Goal: Task Accomplishment & Management: Complete application form

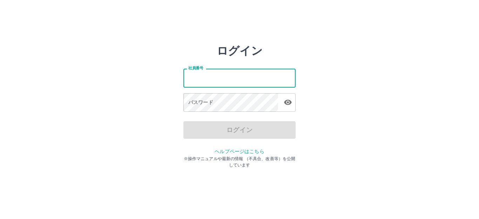
type input "*******"
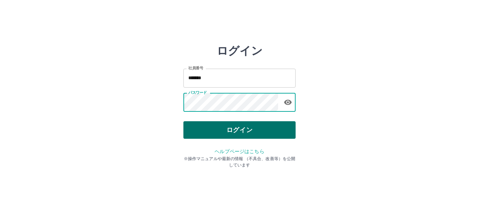
click at [226, 133] on button "ログイン" at bounding box center [239, 130] width 112 height 18
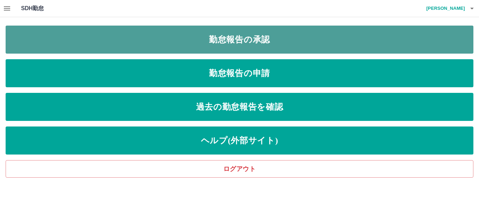
click at [255, 45] on link "勤怠報告の承認" at bounding box center [240, 40] width 468 height 28
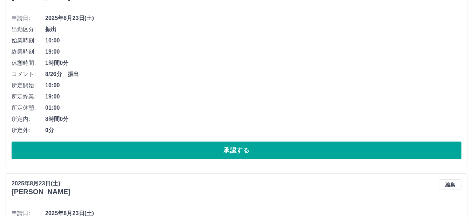
scroll to position [210, 0]
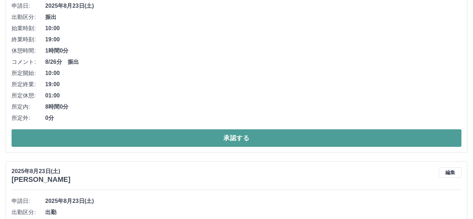
click at [245, 140] on button "承認する" at bounding box center [237, 138] width 450 height 18
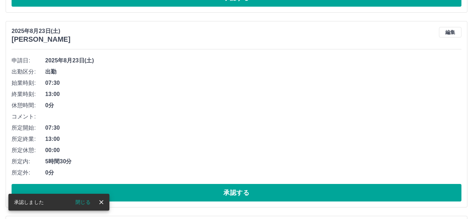
scroll to position [296, 0]
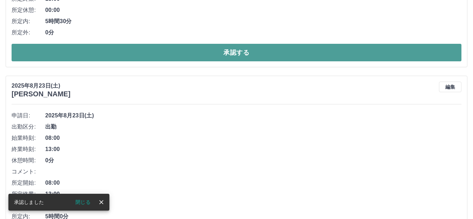
click at [242, 56] on button "承認する" at bounding box center [237, 53] width 450 height 18
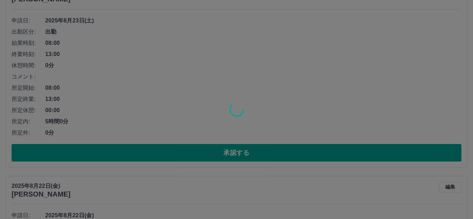
scroll to position [401, 0]
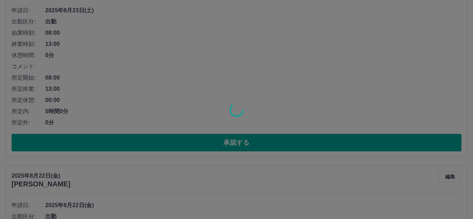
click at [241, 139] on div at bounding box center [236, 109] width 473 height 219
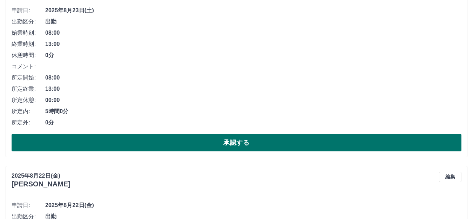
click at [241, 141] on button "承認する" at bounding box center [237, 143] width 450 height 18
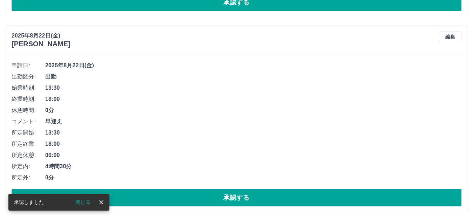
scroll to position [381, 0]
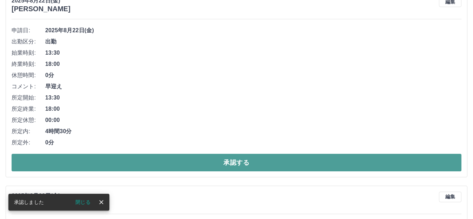
drag, startPoint x: 250, startPoint y: 165, endPoint x: 247, endPoint y: 166, distance: 3.7
click at [250, 164] on button "承認する" at bounding box center [237, 163] width 450 height 18
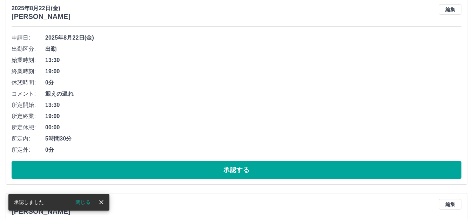
scroll to position [166, 0]
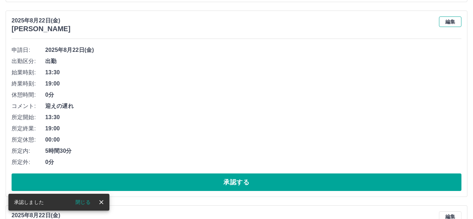
click at [450, 24] on button "編集" at bounding box center [450, 21] width 22 height 11
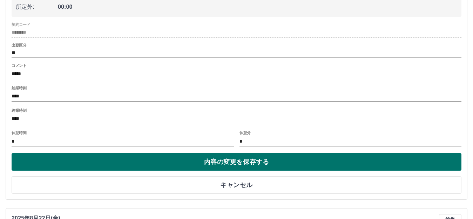
scroll to position [272, 0]
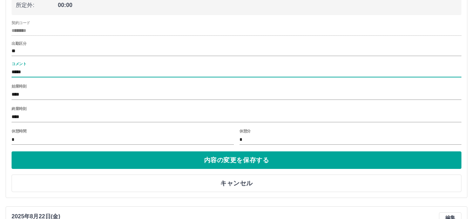
drag, startPoint x: 44, startPoint y: 74, endPoint x: 2, endPoint y: 73, distance: 41.4
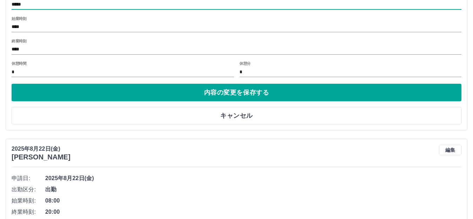
scroll to position [342, 0]
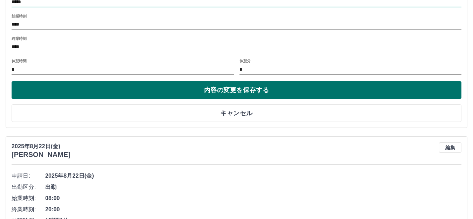
type input "*****"
click at [236, 91] on button "内容の変更を保存する" at bounding box center [237, 90] width 450 height 18
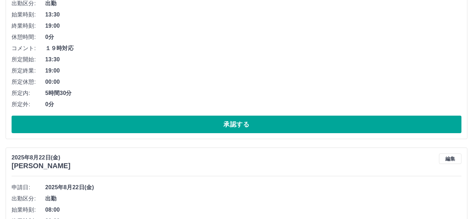
scroll to position [236, 0]
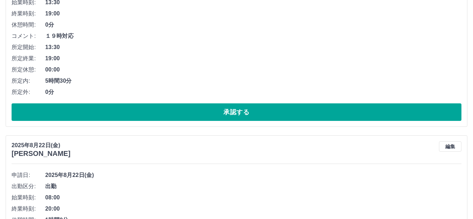
drag, startPoint x: 239, startPoint y: 112, endPoint x: 232, endPoint y: 117, distance: 8.9
click at [239, 112] on button "承認する" at bounding box center [237, 112] width 450 height 18
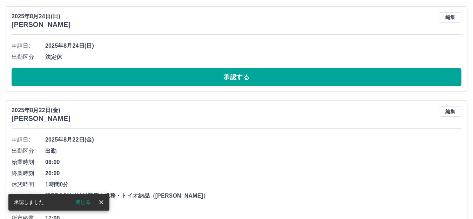
scroll to position [112, 0]
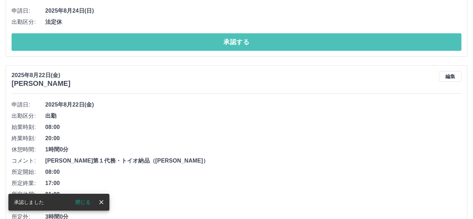
drag, startPoint x: 242, startPoint y: 46, endPoint x: 236, endPoint y: 60, distance: 15.4
click at [242, 45] on button "承認する" at bounding box center [237, 42] width 450 height 18
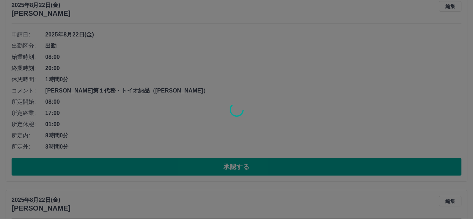
scroll to position [252, 0]
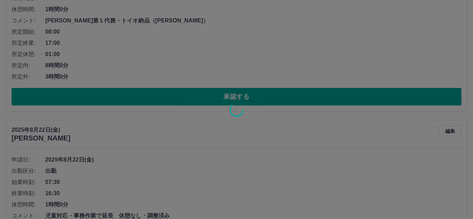
click at [243, 95] on div at bounding box center [236, 109] width 473 height 219
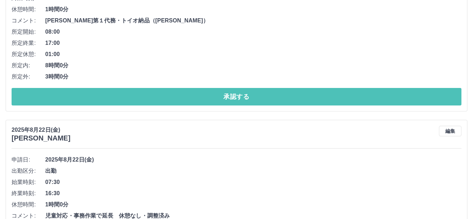
click at [243, 95] on button "承認する" at bounding box center [237, 97] width 450 height 18
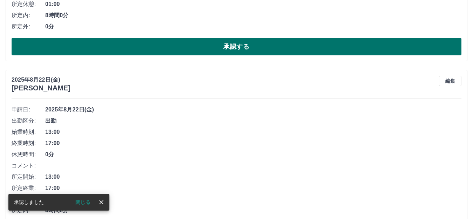
click at [245, 48] on button "承認する" at bounding box center [237, 47] width 450 height 18
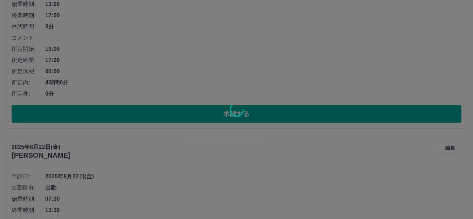
scroll to position [543, 0]
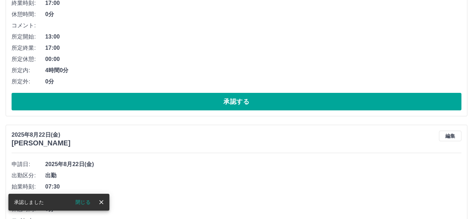
click at [239, 104] on button "承認する" at bounding box center [237, 102] width 450 height 18
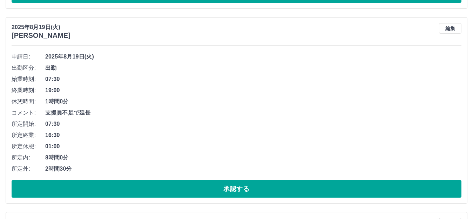
scroll to position [1466, 0]
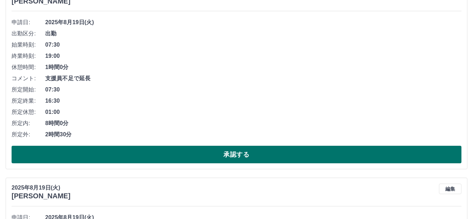
click at [239, 152] on button "承認する" at bounding box center [237, 155] width 450 height 18
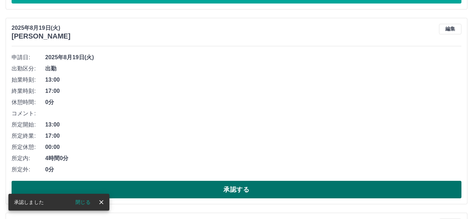
scroll to position [1306, 0]
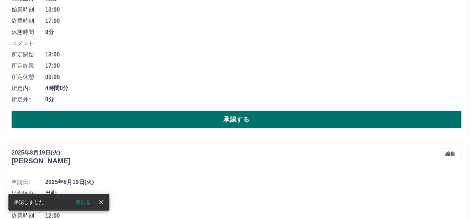
click at [243, 112] on button "承認する" at bounding box center [237, 120] width 450 height 18
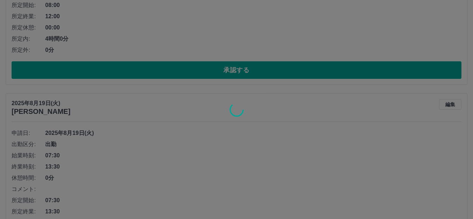
scroll to position [1552, 0]
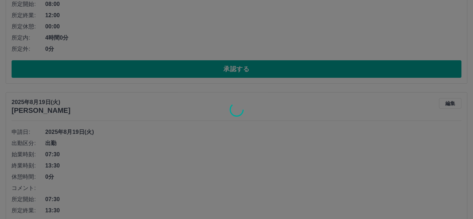
click at [233, 72] on div at bounding box center [236, 109] width 473 height 219
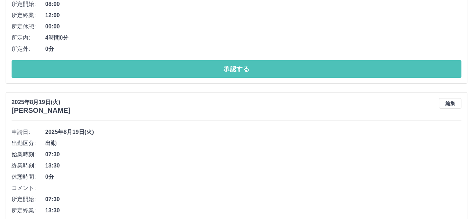
click at [233, 72] on button "承認する" at bounding box center [237, 69] width 450 height 18
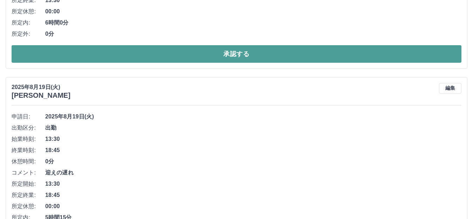
click at [238, 53] on button "承認する" at bounding box center [237, 54] width 450 height 18
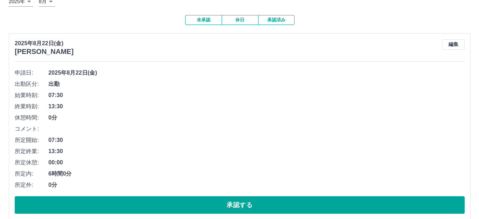
scroll to position [0, 0]
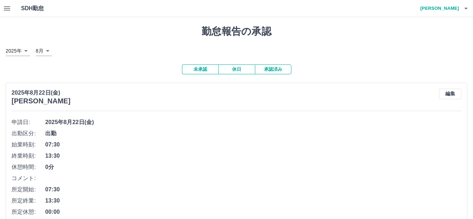
click at [457, 11] on h4 "[PERSON_NAME]" at bounding box center [438, 8] width 42 height 17
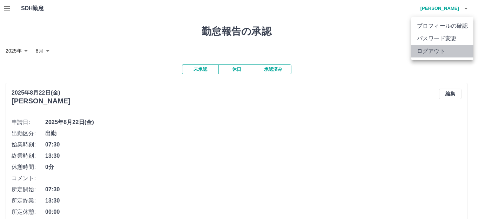
click at [439, 48] on li "ログアウト" at bounding box center [443, 51] width 62 height 13
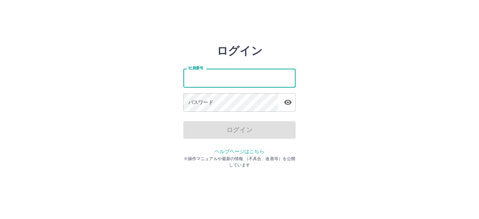
click at [198, 76] on input "社員番号" at bounding box center [239, 78] width 112 height 19
type input "*******"
click at [291, 102] on icon "button" at bounding box center [288, 102] width 8 height 5
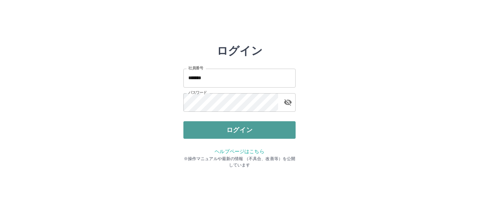
click at [214, 128] on button "ログイン" at bounding box center [239, 130] width 112 height 18
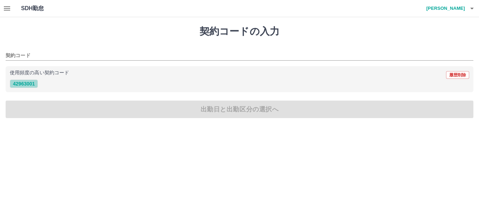
click at [28, 83] on button "42963001" at bounding box center [24, 84] width 28 height 8
type input "********"
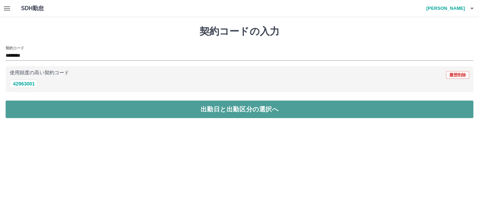
click at [151, 115] on button "出勤日と出勤区分の選択へ" at bounding box center [240, 110] width 468 height 18
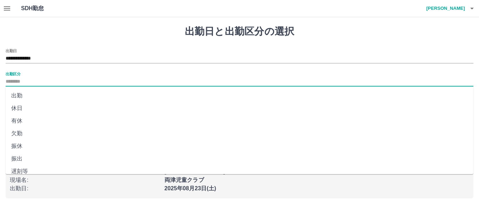
click at [42, 81] on input "出勤区分" at bounding box center [240, 82] width 468 height 9
click at [21, 93] on li "出勤" at bounding box center [240, 95] width 468 height 13
type input "**"
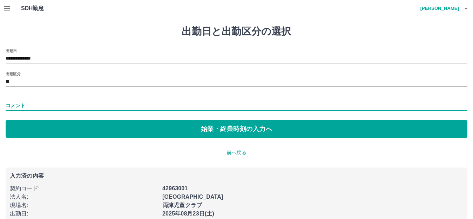
click at [29, 105] on input "コメント" at bounding box center [237, 106] width 462 height 10
click at [34, 107] on input "コメント" at bounding box center [237, 106] width 462 height 10
type input "***"
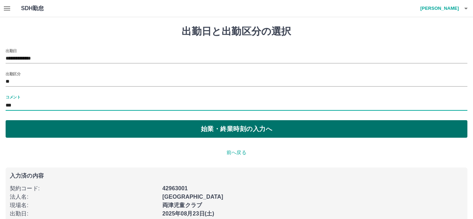
click at [219, 130] on button "始業・終業時刻の入力へ" at bounding box center [237, 129] width 462 height 18
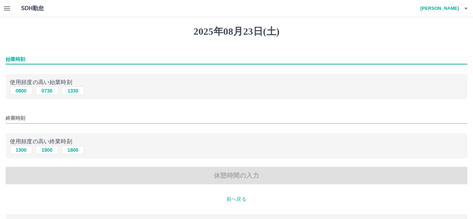
click at [39, 56] on input "始業時刻" at bounding box center [237, 59] width 462 height 10
type input "****"
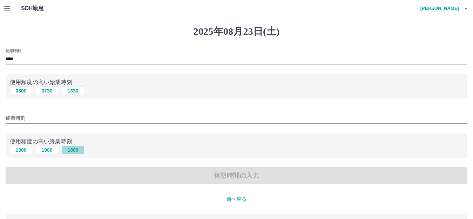
click at [72, 151] on button "1800" at bounding box center [73, 150] width 22 height 8
type input "****"
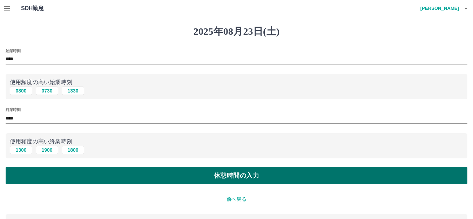
click at [163, 176] on button "休憩時間の入力" at bounding box center [237, 176] width 462 height 18
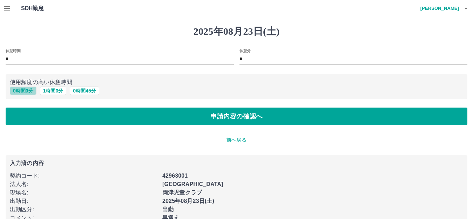
click at [26, 95] on button "0 時間 0 分" at bounding box center [23, 91] width 27 height 8
click at [27, 88] on button "0 時間 0 分" at bounding box center [23, 91] width 27 height 8
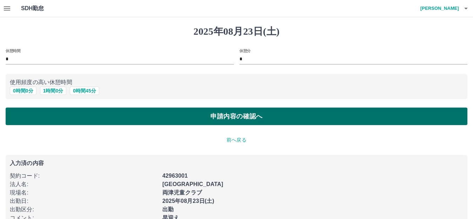
click at [75, 113] on button "申請内容の確認へ" at bounding box center [237, 117] width 462 height 18
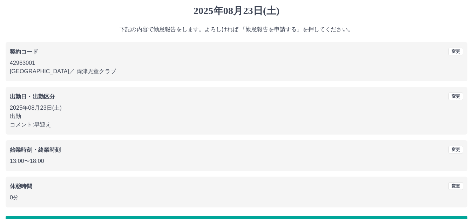
scroll to position [44, 0]
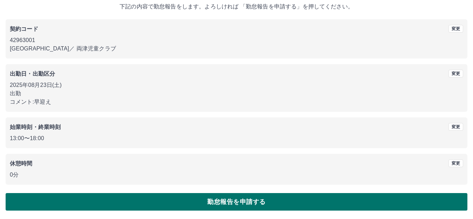
click at [155, 197] on button "勤怠報告を申請する" at bounding box center [237, 202] width 462 height 18
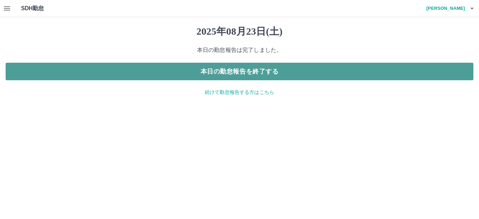
click at [229, 78] on button "本日の勤怠報告を終了する" at bounding box center [240, 72] width 468 height 18
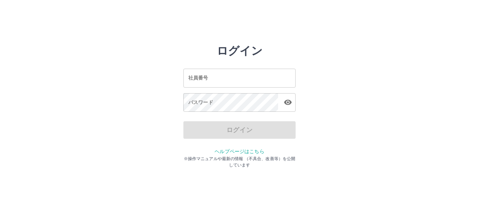
click at [225, 74] on input "社員番号" at bounding box center [239, 78] width 112 height 19
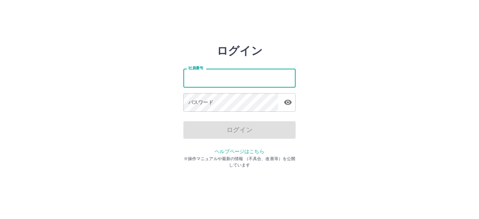
type input "*******"
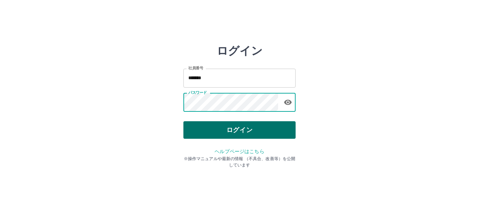
click at [242, 126] on button "ログイン" at bounding box center [239, 130] width 112 height 18
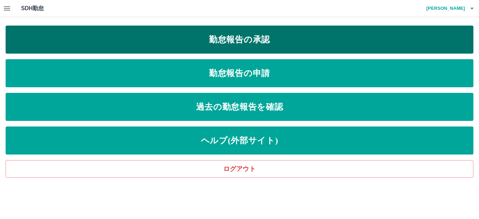
click at [268, 45] on link "勤怠報告の承認" at bounding box center [240, 40] width 468 height 28
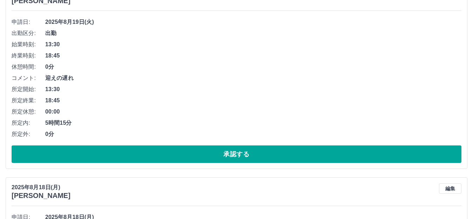
scroll to position [1473, 0]
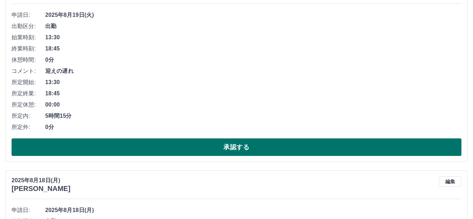
click at [251, 148] on button "承認する" at bounding box center [237, 148] width 450 height 18
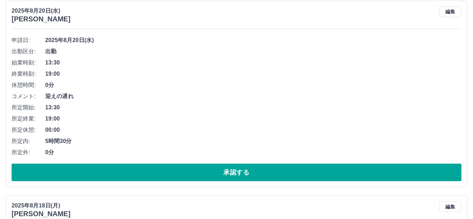
scroll to position [1208, 0]
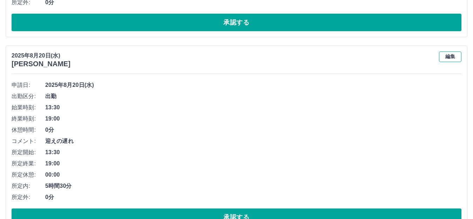
click at [446, 55] on button "編集" at bounding box center [450, 57] width 22 height 11
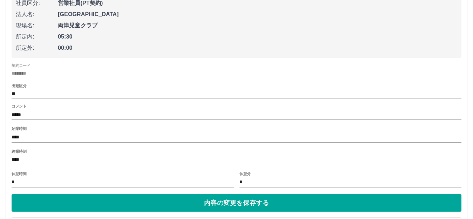
scroll to position [1314, 0]
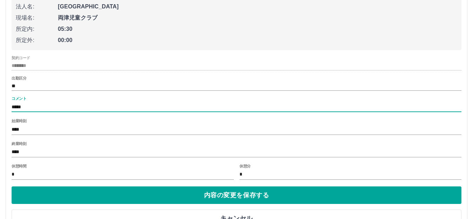
drag, startPoint x: 40, startPoint y: 107, endPoint x: 10, endPoint y: 103, distance: 30.4
click at [10, 103] on div "[DATE] [PERSON_NAME] 申請日: [DATE] 社員区分: 営業社員(PT契約) 法人名: [GEOGRAPHIC_DATA] 現場名: 両…" at bounding box center [237, 86] width 462 height 293
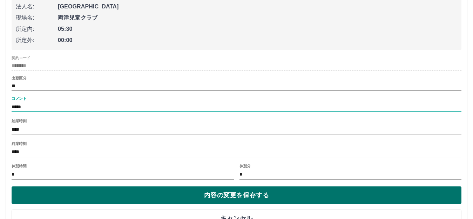
type input "*****"
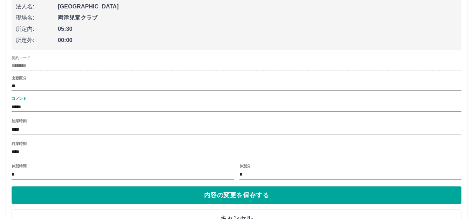
click at [242, 191] on button "内容の変更を保存する" at bounding box center [237, 196] width 450 height 18
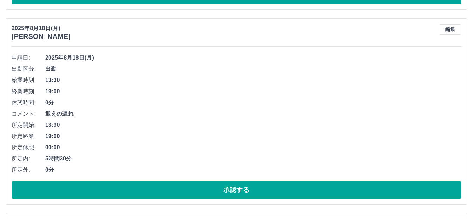
scroll to position [1840, 0]
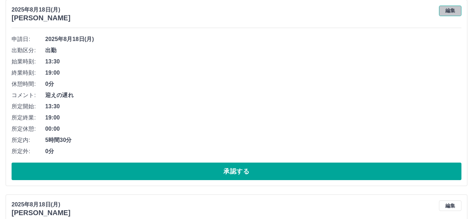
click at [447, 9] on button "編集" at bounding box center [450, 11] width 22 height 11
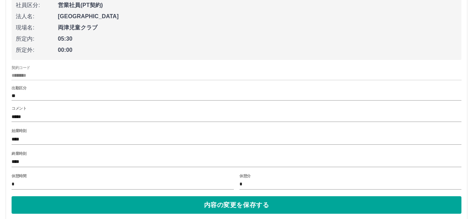
scroll to position [1910, 0]
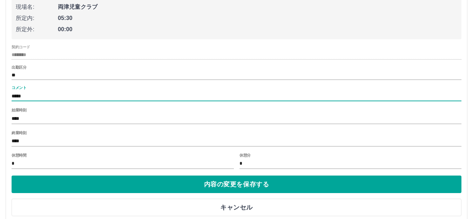
drag, startPoint x: 42, startPoint y: 95, endPoint x: 5, endPoint y: 94, distance: 36.5
click at [9, 94] on div "[DATE] [PERSON_NAME] 申請日: [DATE] 社員区分: 営業社員(PT契約) 法人名: [GEOGRAPHIC_DATA] 現場名: 両…" at bounding box center [237, 75] width 462 height 293
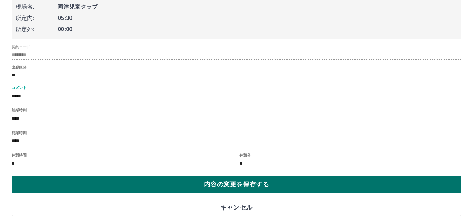
type input "*****"
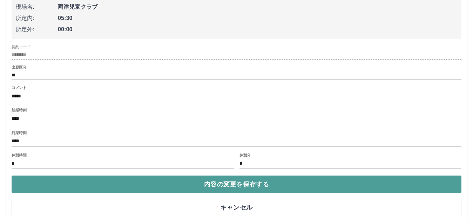
click at [263, 187] on button "内容の変更を保存する" at bounding box center [237, 185] width 450 height 18
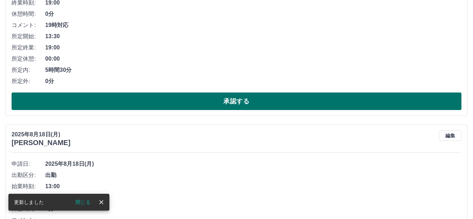
click at [245, 102] on button "承認する" at bounding box center [237, 102] width 450 height 18
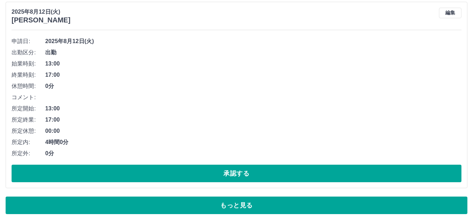
scroll to position [3557, 0]
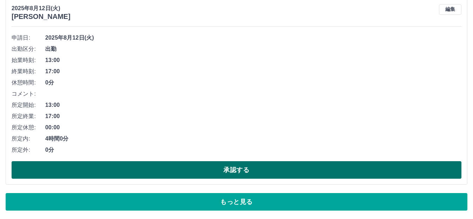
click at [253, 167] on button "承認する" at bounding box center [237, 170] width 450 height 18
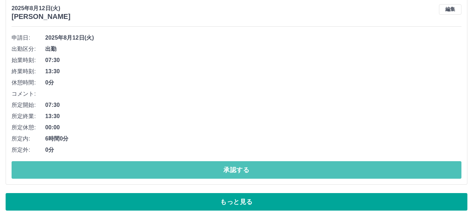
click at [252, 167] on button "承認する" at bounding box center [237, 170] width 450 height 18
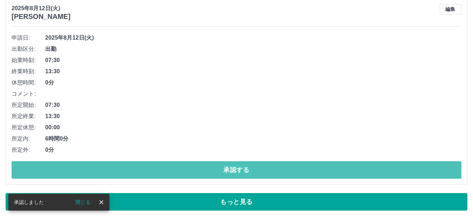
click at [252, 167] on button "承認する" at bounding box center [237, 170] width 450 height 18
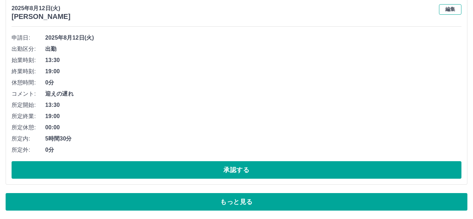
click at [448, 9] on button "編集" at bounding box center [450, 9] width 22 height 11
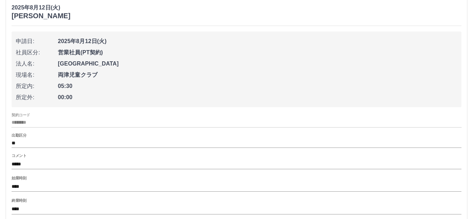
scroll to position [3592, 0]
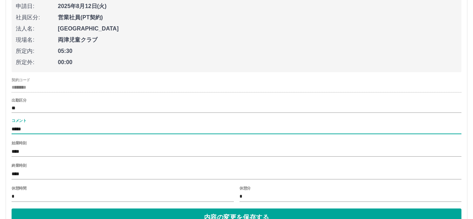
drag, startPoint x: 49, startPoint y: 130, endPoint x: 11, endPoint y: 129, distance: 38.3
click at [11, 129] on div "[DATE] [PERSON_NAME] 申請日: [DATE] 社員区分: 営業社員(PT契約) 法人名: [GEOGRAPHIC_DATA] 現場名: 両…" at bounding box center [237, 108] width 462 height 293
type input "*"
click at [17, 128] on input "****" at bounding box center [237, 129] width 450 height 10
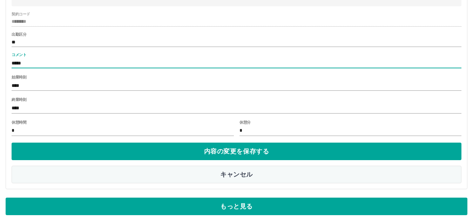
scroll to position [3663, 0]
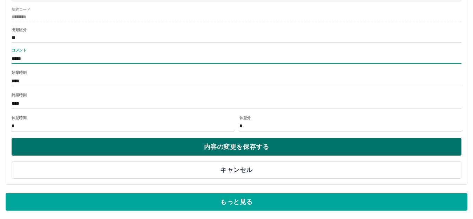
type input "*****"
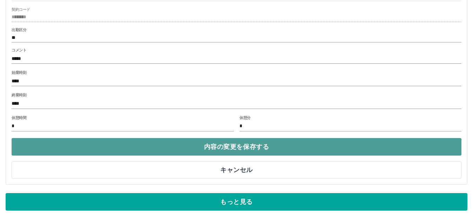
click at [241, 146] on button "内容の変更を保存する" at bounding box center [237, 147] width 450 height 18
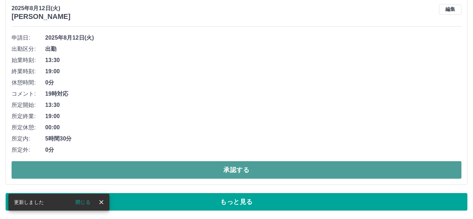
click at [240, 169] on button "承認する" at bounding box center [237, 170] width 450 height 18
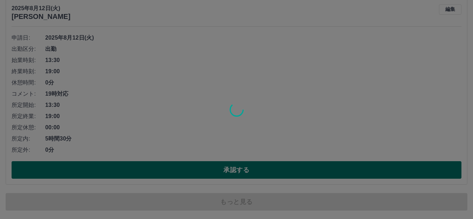
scroll to position [3456, 0]
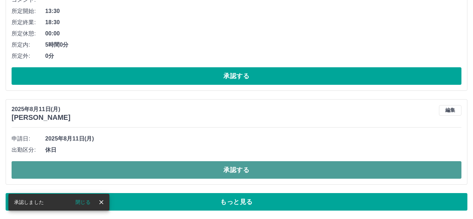
click at [240, 168] on button "承認する" at bounding box center [237, 170] width 450 height 18
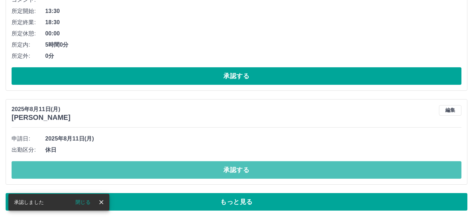
click at [240, 168] on button "承認する" at bounding box center [237, 170] width 450 height 18
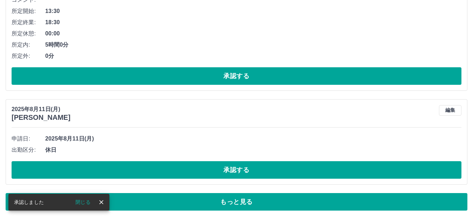
click at [240, 168] on button "承認する" at bounding box center [237, 170] width 450 height 18
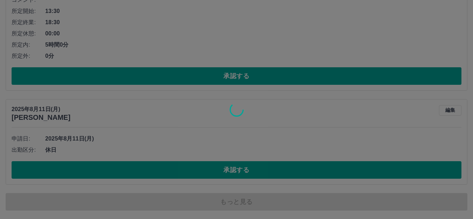
click at [240, 168] on div at bounding box center [236, 109] width 473 height 219
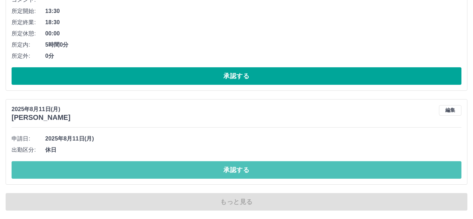
click at [240, 168] on button "承認する" at bounding box center [237, 170] width 450 height 18
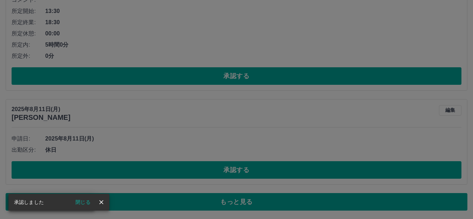
click at [240, 168] on div "承認権限がありません" at bounding box center [236, 109] width 473 height 219
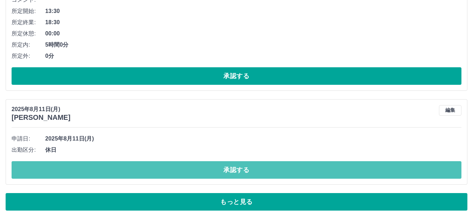
click at [240, 168] on button "承認する" at bounding box center [237, 170] width 450 height 18
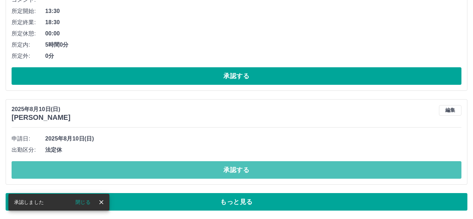
click at [240, 168] on button "承認する" at bounding box center [237, 170] width 450 height 18
click at [239, 170] on button "承認する" at bounding box center [237, 170] width 450 height 18
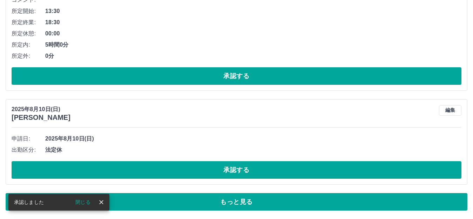
click at [239, 171] on button "承認する" at bounding box center [237, 170] width 450 height 18
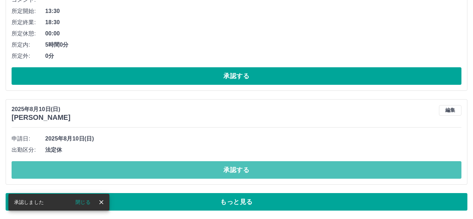
click at [239, 171] on button "承認する" at bounding box center [237, 170] width 450 height 18
click at [238, 173] on button "承認する" at bounding box center [237, 170] width 450 height 18
click at [238, 174] on button "承認する" at bounding box center [237, 170] width 450 height 18
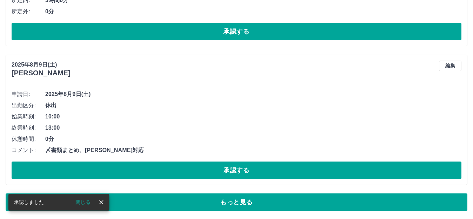
scroll to position [3501, 0]
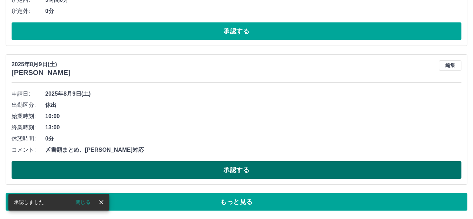
click at [236, 167] on button "承認する" at bounding box center [237, 170] width 450 height 18
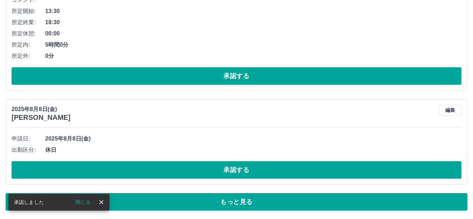
scroll to position [3456, 0]
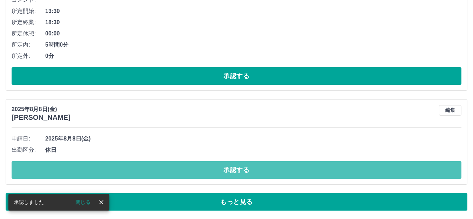
click at [235, 167] on button "承認する" at bounding box center [237, 170] width 450 height 18
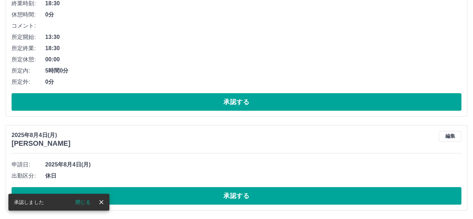
scroll to position [3430, 0]
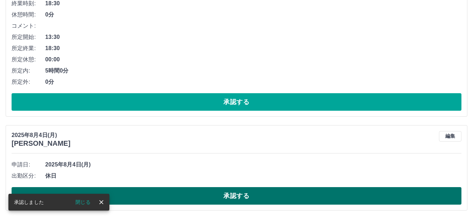
click at [239, 193] on button "承認する" at bounding box center [237, 196] width 450 height 18
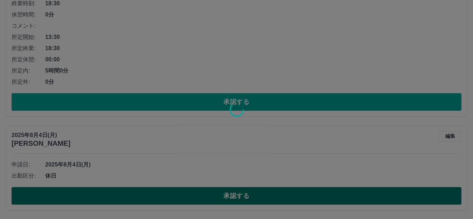
scroll to position [3336, 0]
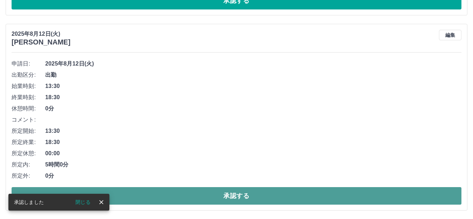
click at [239, 197] on button "承認する" at bounding box center [237, 196] width 450 height 18
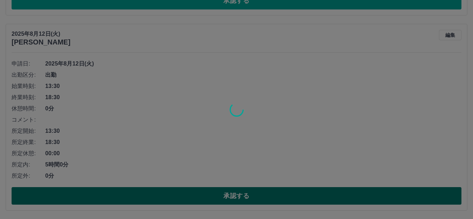
scroll to position [3141, 0]
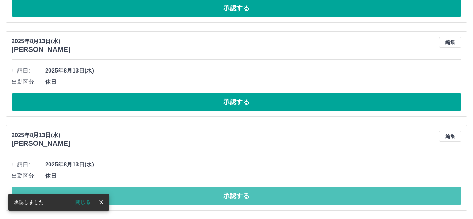
click at [239, 197] on button "承認する" at bounding box center [237, 196] width 450 height 18
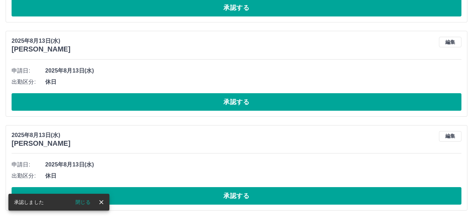
scroll to position [3047, 0]
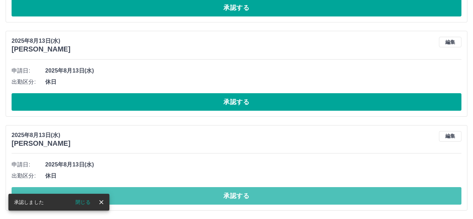
click at [239, 197] on button "承認する" at bounding box center [237, 196] width 450 height 18
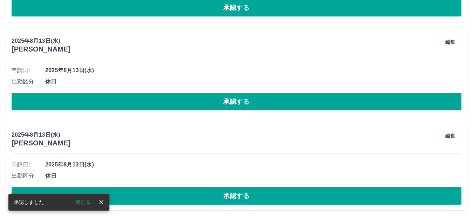
scroll to position [2953, 0]
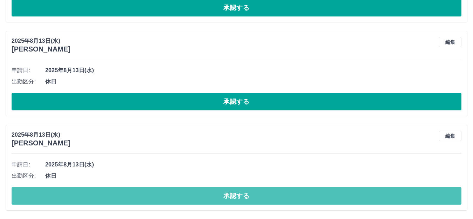
click at [239, 197] on button "承認する" at bounding box center [237, 196] width 450 height 18
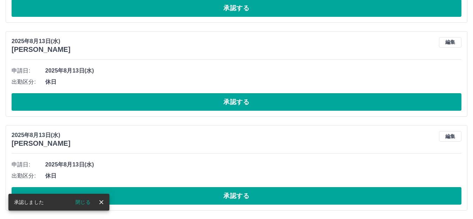
scroll to position [2858, 0]
click at [239, 197] on button "承認する" at bounding box center [237, 196] width 450 height 18
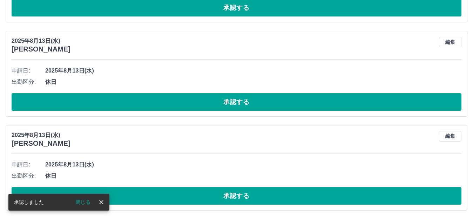
scroll to position [2764, 0]
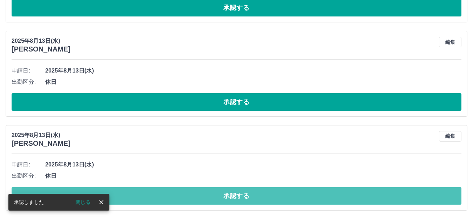
click at [238, 196] on button "承認する" at bounding box center [237, 196] width 450 height 18
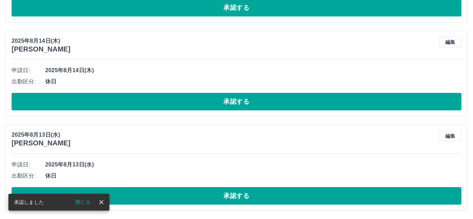
scroll to position [2670, 0]
click at [238, 196] on button "承認する" at bounding box center [237, 196] width 450 height 18
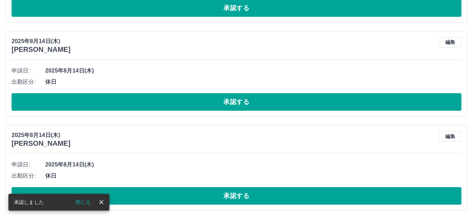
scroll to position [2576, 0]
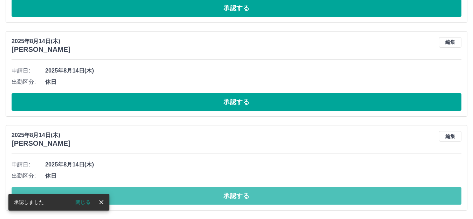
click at [238, 196] on button "承認する" at bounding box center [237, 196] width 450 height 18
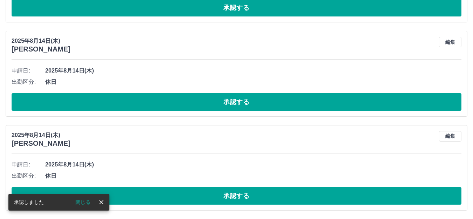
scroll to position [2482, 0]
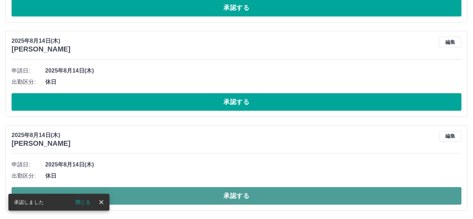
click at [233, 196] on button "承認する" at bounding box center [237, 196] width 450 height 18
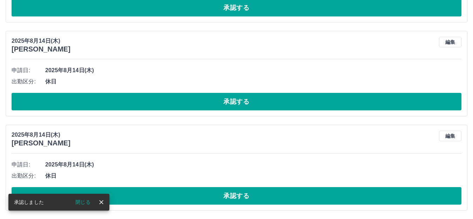
scroll to position [2388, 0]
click at [232, 196] on button "承認する" at bounding box center [237, 196] width 450 height 18
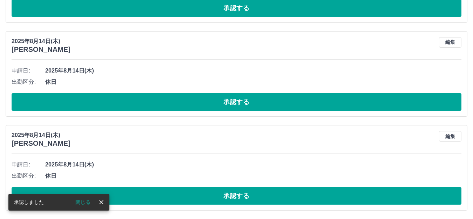
scroll to position [2293, 0]
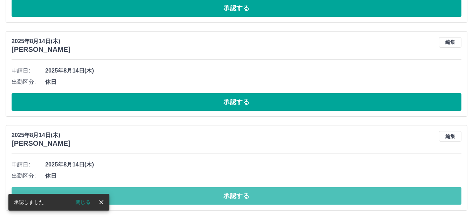
click at [236, 198] on button "承認する" at bounding box center [237, 196] width 450 height 18
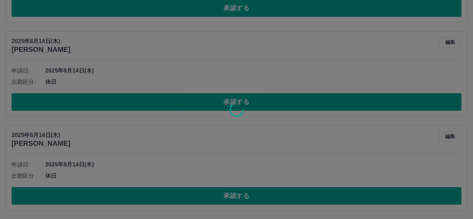
scroll to position [2199, 0]
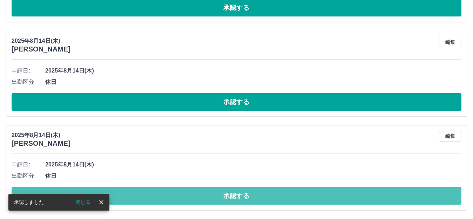
click at [235, 198] on button "承認する" at bounding box center [237, 196] width 450 height 18
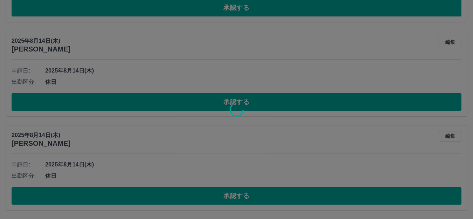
scroll to position [2105, 0]
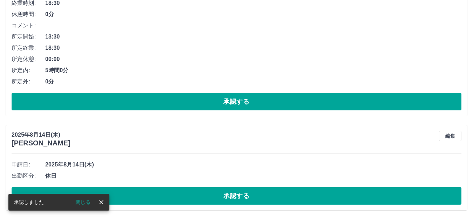
click at [235, 198] on button "承認する" at bounding box center [237, 196] width 450 height 18
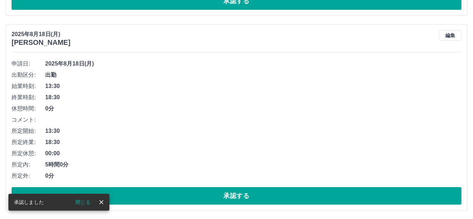
scroll to position [2011, 0]
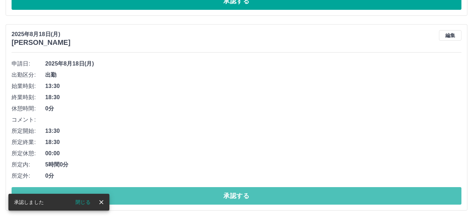
click at [235, 198] on button "承認する" at bounding box center [237, 196] width 450 height 18
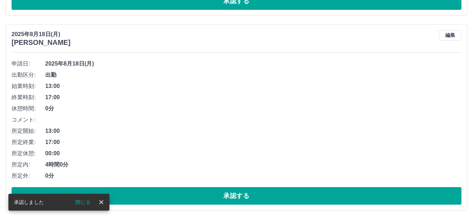
scroll to position [1816, 0]
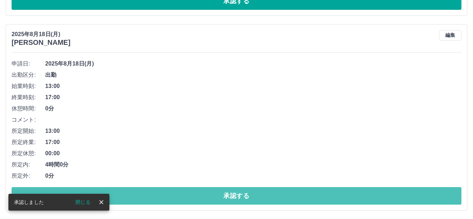
click at [235, 198] on button "承認する" at bounding box center [237, 196] width 450 height 18
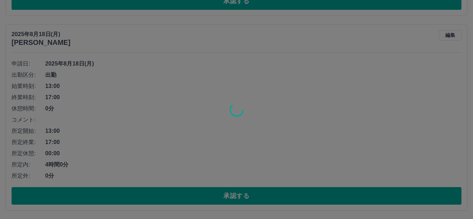
scroll to position [1621, 0]
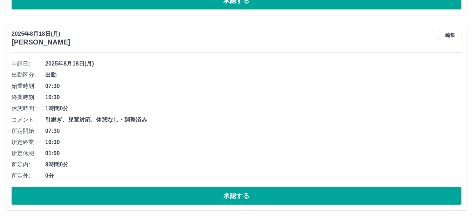
click at [235, 198] on button "承認する" at bounding box center [237, 196] width 450 height 18
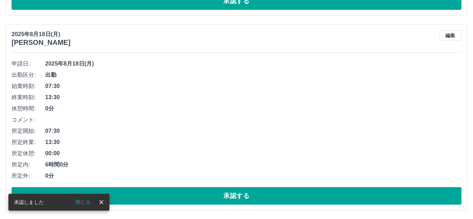
scroll to position [1425, 0]
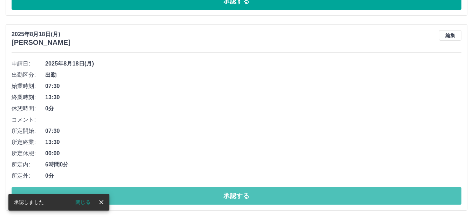
click at [235, 198] on button "承認する" at bounding box center [237, 196] width 450 height 18
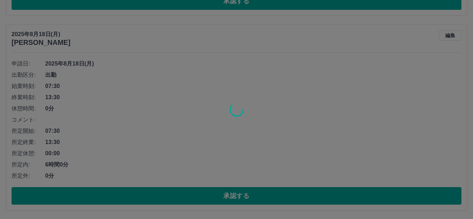
scroll to position [1230, 0]
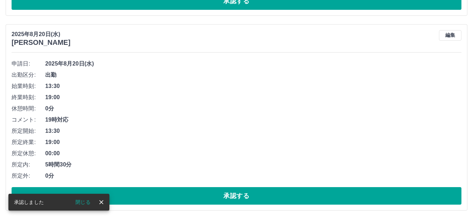
click at [235, 198] on button "承認する" at bounding box center [237, 196] width 450 height 18
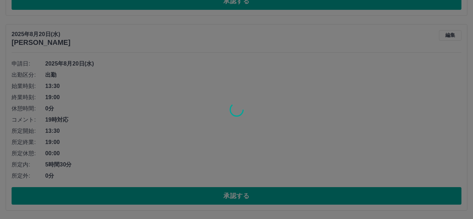
scroll to position [1035, 0]
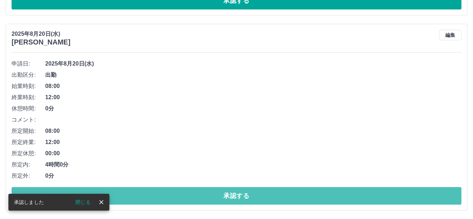
click at [235, 198] on button "承認する" at bounding box center [237, 196] width 450 height 18
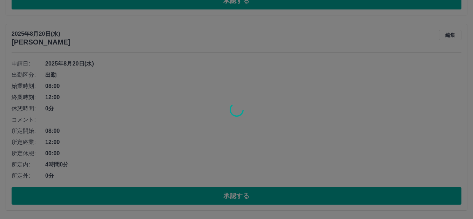
scroll to position [840, 0]
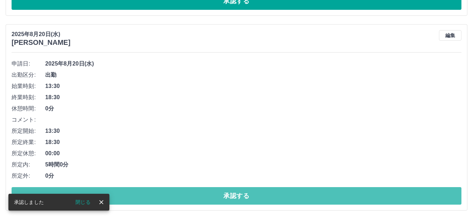
click at [235, 198] on button "承認する" at bounding box center [237, 196] width 450 height 18
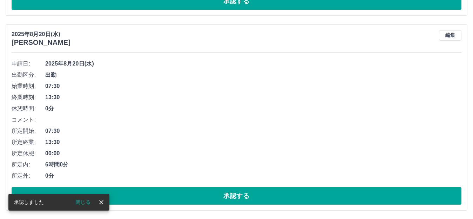
scroll to position [645, 0]
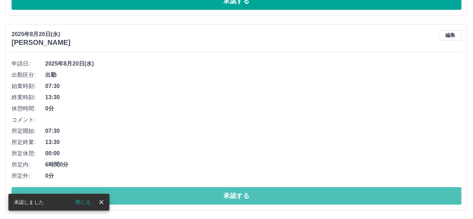
click at [235, 198] on button "承認する" at bounding box center [237, 196] width 450 height 18
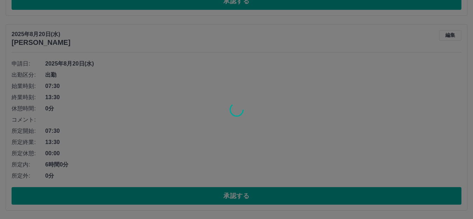
scroll to position [450, 0]
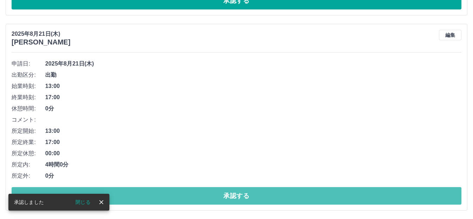
click at [235, 198] on button "承認する" at bounding box center [237, 196] width 450 height 18
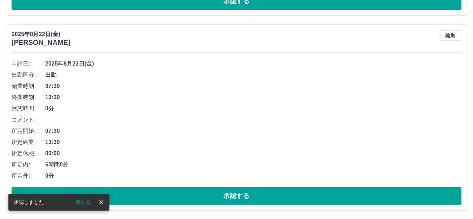
scroll to position [254, 0]
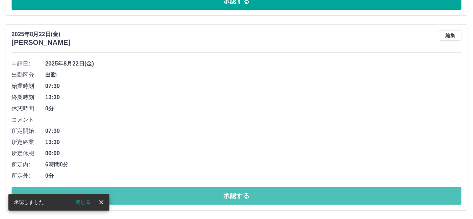
click at [235, 198] on button "承認する" at bounding box center [237, 196] width 450 height 18
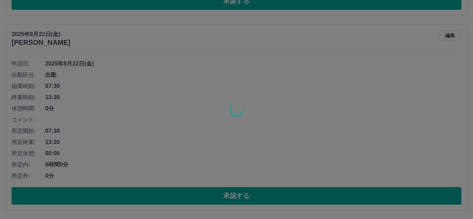
scroll to position [59, 0]
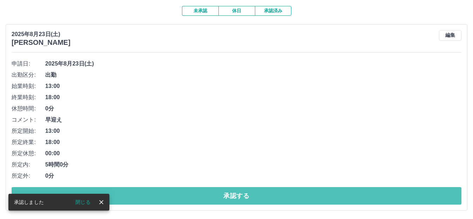
click at [235, 198] on button "承認する" at bounding box center [237, 196] width 450 height 18
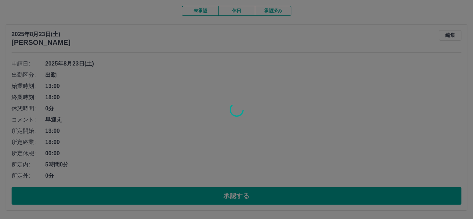
scroll to position [0, 0]
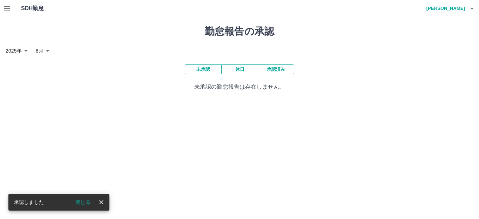
click at [6, 9] on icon "button" at bounding box center [7, 8] width 8 height 8
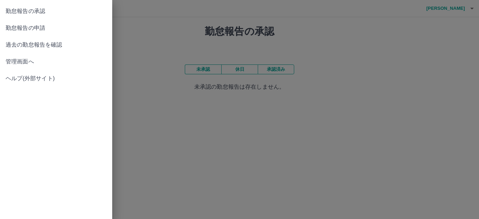
click at [39, 27] on span "勤怠報告の申請" at bounding box center [56, 28] width 101 height 8
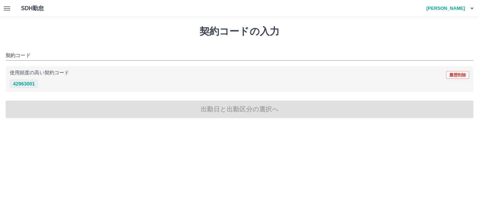
click at [28, 85] on button "42963001" at bounding box center [24, 84] width 28 height 8
type input "********"
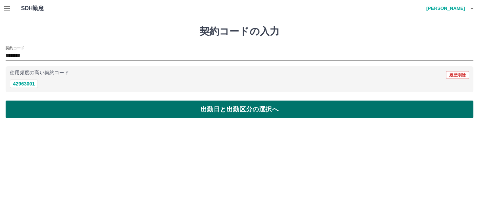
click at [205, 108] on button "出勤日と出勤区分の選択へ" at bounding box center [240, 110] width 468 height 18
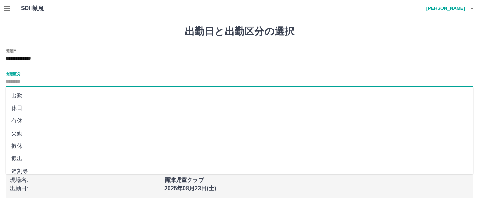
click at [24, 82] on input "出勤区分" at bounding box center [240, 82] width 468 height 9
click at [16, 94] on li "出勤" at bounding box center [240, 95] width 468 height 13
type input "**"
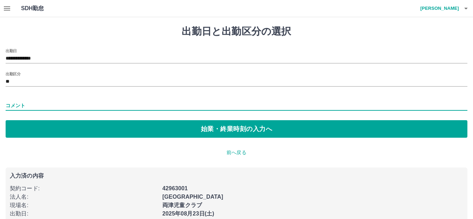
click at [19, 102] on input "コメント" at bounding box center [237, 106] width 462 height 10
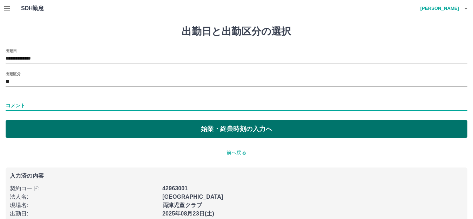
click at [241, 129] on button "始業・終業時刻の入力へ" at bounding box center [237, 129] width 462 height 18
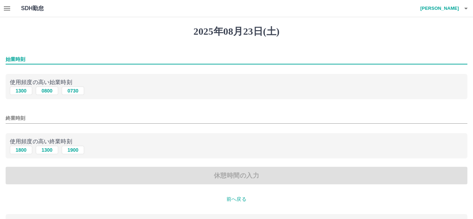
click at [19, 58] on input "始業時刻" at bounding box center [237, 59] width 462 height 10
type input "****"
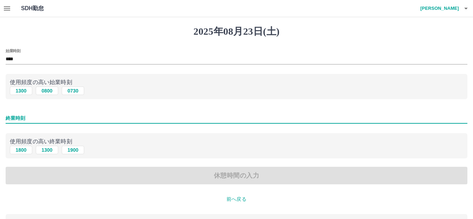
click at [18, 118] on input "終業時刻" at bounding box center [237, 118] width 462 height 10
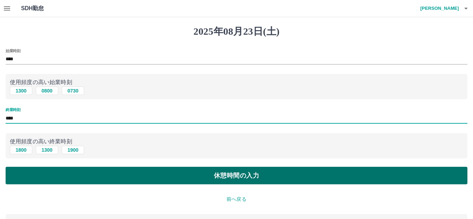
type input "****"
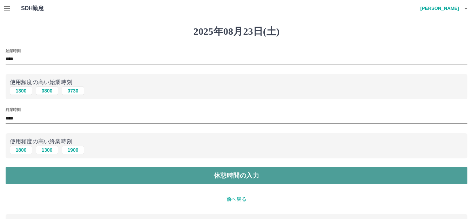
click at [231, 176] on button "休憩時間の入力" at bounding box center [237, 176] width 462 height 18
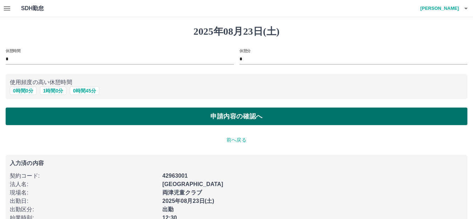
click at [258, 116] on button "申請内容の確認へ" at bounding box center [237, 117] width 462 height 18
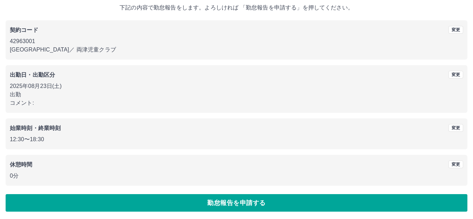
scroll to position [44, 0]
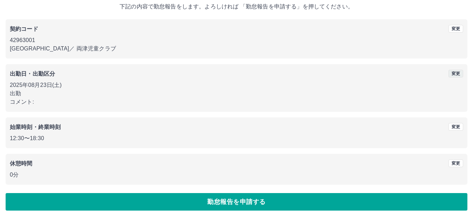
click at [456, 75] on button "変更" at bounding box center [456, 74] width 15 height 8
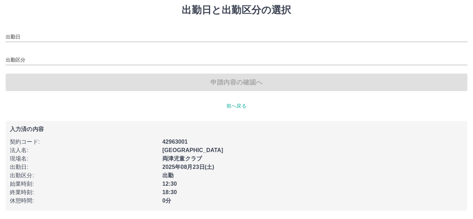
type input "**********"
type input "**"
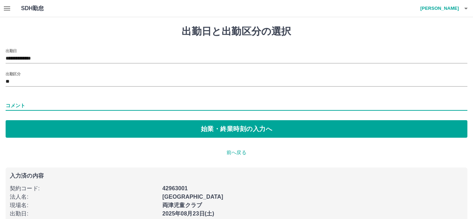
click at [32, 103] on input "コメント" at bounding box center [237, 106] width 462 height 10
type input "*"
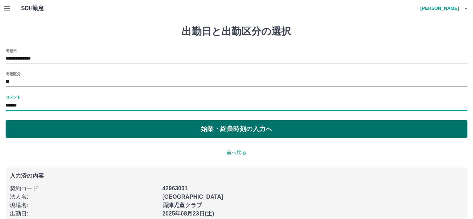
type input "******"
click at [247, 133] on button "始業・終業時刻の入力へ" at bounding box center [237, 129] width 462 height 18
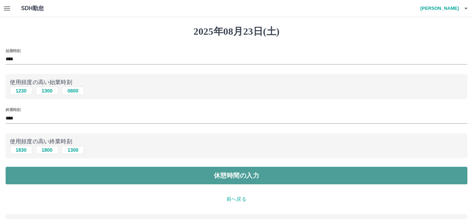
click at [258, 175] on button "休憩時間の入力" at bounding box center [237, 176] width 462 height 18
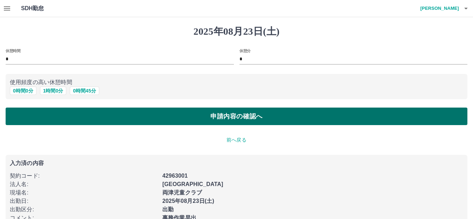
click at [232, 116] on button "申請内容の確認へ" at bounding box center [237, 117] width 462 height 18
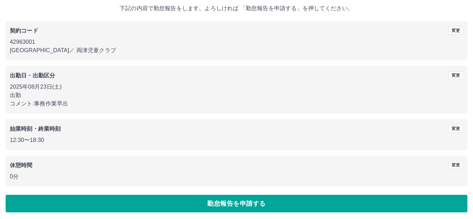
scroll to position [44, 0]
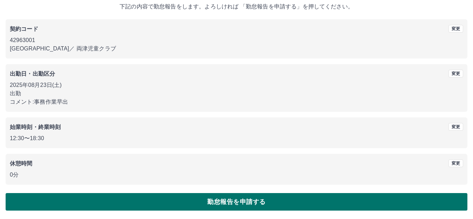
click at [261, 200] on button "勤怠報告を申請する" at bounding box center [237, 202] width 462 height 18
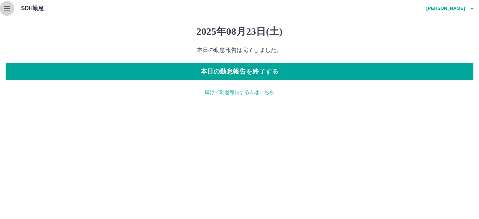
click at [13, 9] on button "button" at bounding box center [7, 8] width 14 height 17
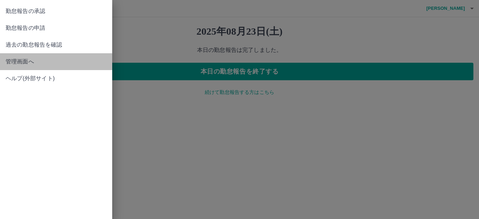
click at [21, 58] on span "管理画面へ" at bounding box center [56, 62] width 101 height 8
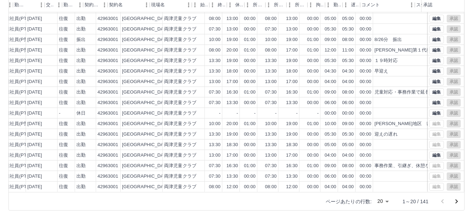
scroll to position [36, 163]
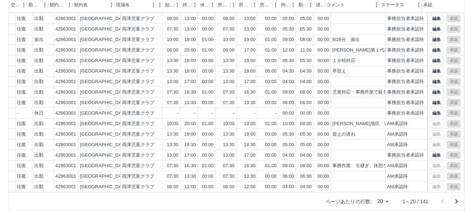
click at [456, 202] on icon "次のページへ" at bounding box center [457, 202] width 8 height 8
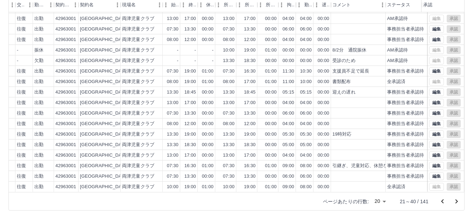
scroll to position [36, 157]
click at [457, 201] on icon "次のページへ" at bounding box center [457, 202] width 2 height 4
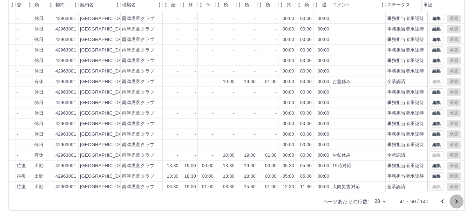
click at [457, 201] on icon "次のページへ" at bounding box center [457, 202] width 8 height 8
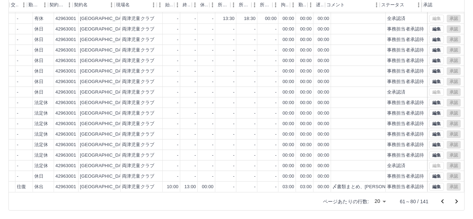
scroll to position [36, 163]
click at [456, 201] on icon "次のページへ" at bounding box center [457, 202] width 2 height 4
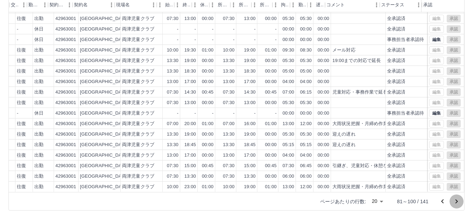
click at [454, 199] on icon "次のページへ" at bounding box center [457, 202] width 8 height 8
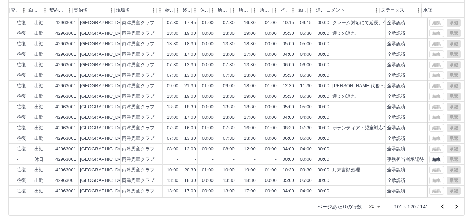
scroll to position [0, 0]
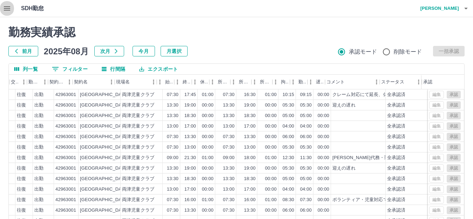
click at [8, 7] on icon "button" at bounding box center [7, 8] width 6 height 4
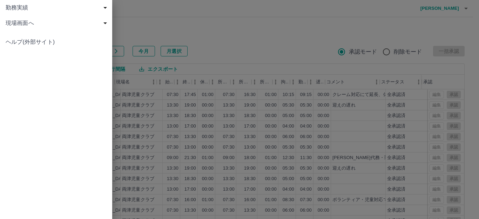
click at [409, 67] on div at bounding box center [239, 109] width 479 height 219
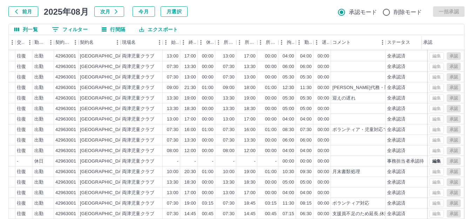
scroll to position [77, 0]
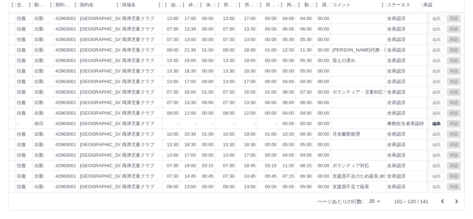
click at [443, 201] on icon "前のページへ" at bounding box center [442, 201] width 2 height 4
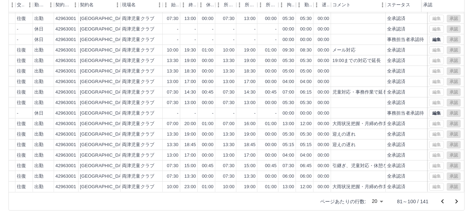
scroll to position [0, 157]
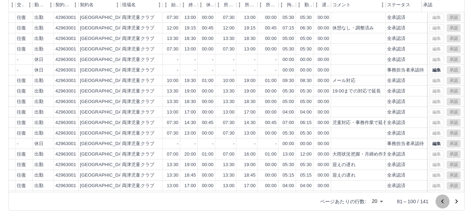
click at [443, 201] on icon "前のページへ" at bounding box center [442, 201] width 2 height 4
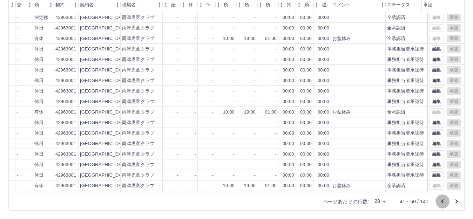
click at [443, 201] on icon "前のページへ" at bounding box center [442, 201] width 2 height 4
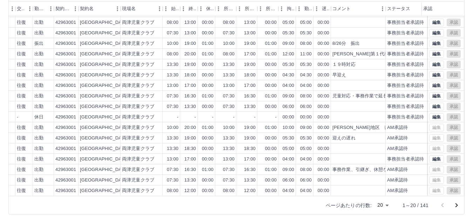
scroll to position [77, 0]
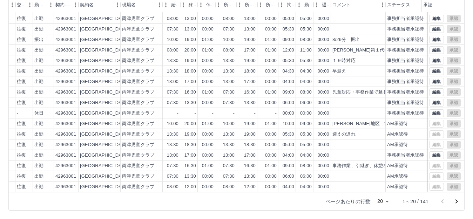
drag, startPoint x: 327, startPoint y: 193, endPoint x: 272, endPoint y: 193, distance: 55.8
click at [272, 193] on div "ページあたりの行数: 20 ** 1～20 / 141" at bounding box center [237, 201] width 456 height 18
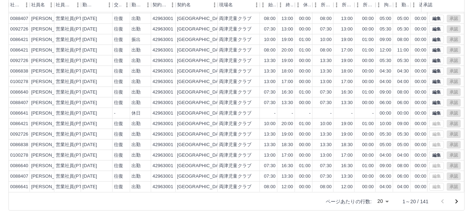
scroll to position [36, 53]
